Goal: Task Accomplishment & Management: Manage account settings

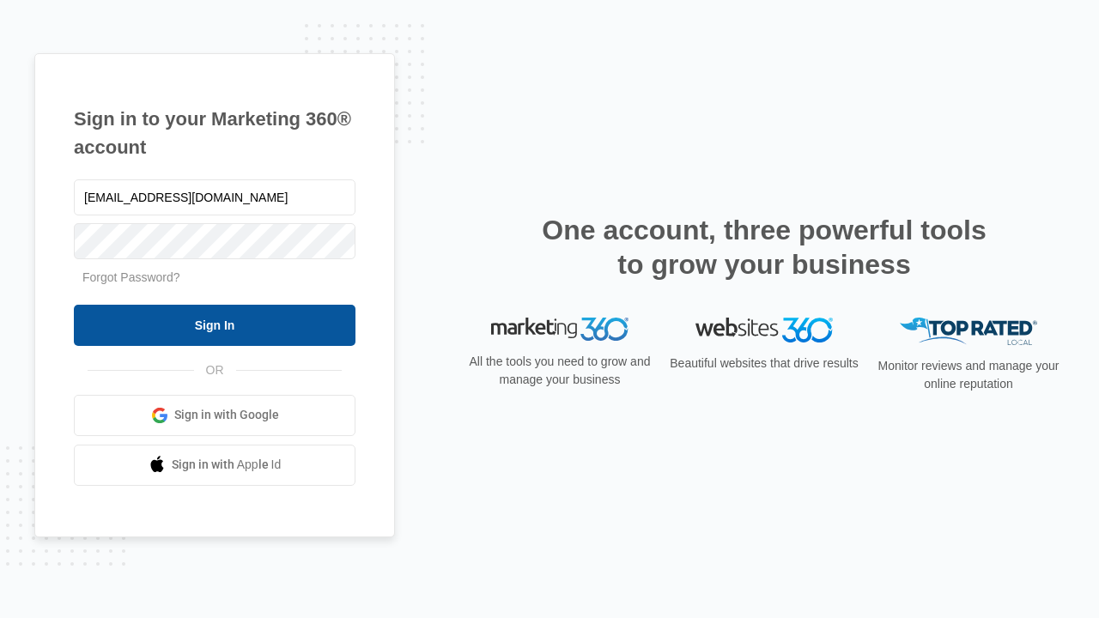
click at [215, 324] on input "Sign In" at bounding box center [215, 325] width 282 height 41
